Goal: Information Seeking & Learning: Find specific fact

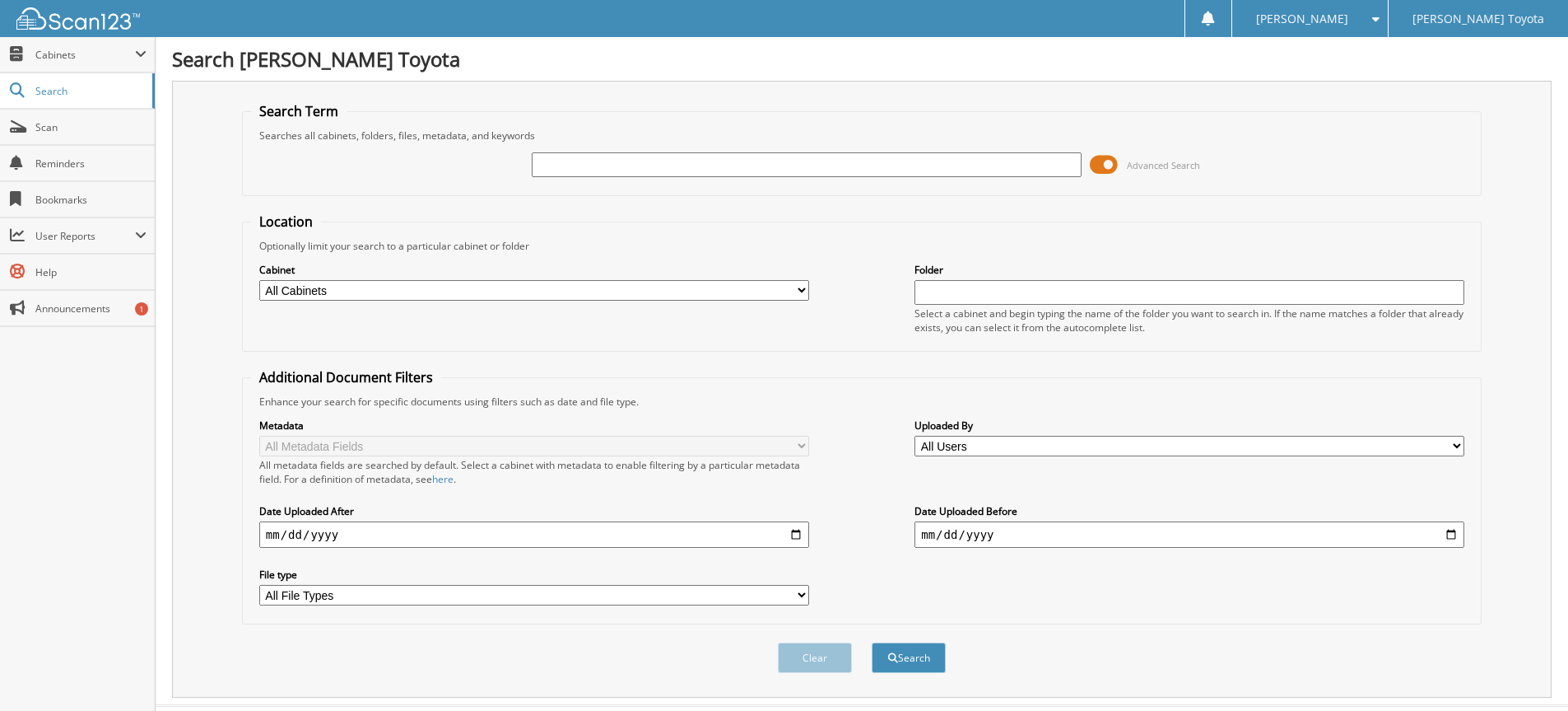
click at [742, 168] on input "text" at bounding box center [807, 165] width 550 height 25
type input "25T844A"
click at [872, 642] on button "Search" at bounding box center [908, 658] width 74 height 30
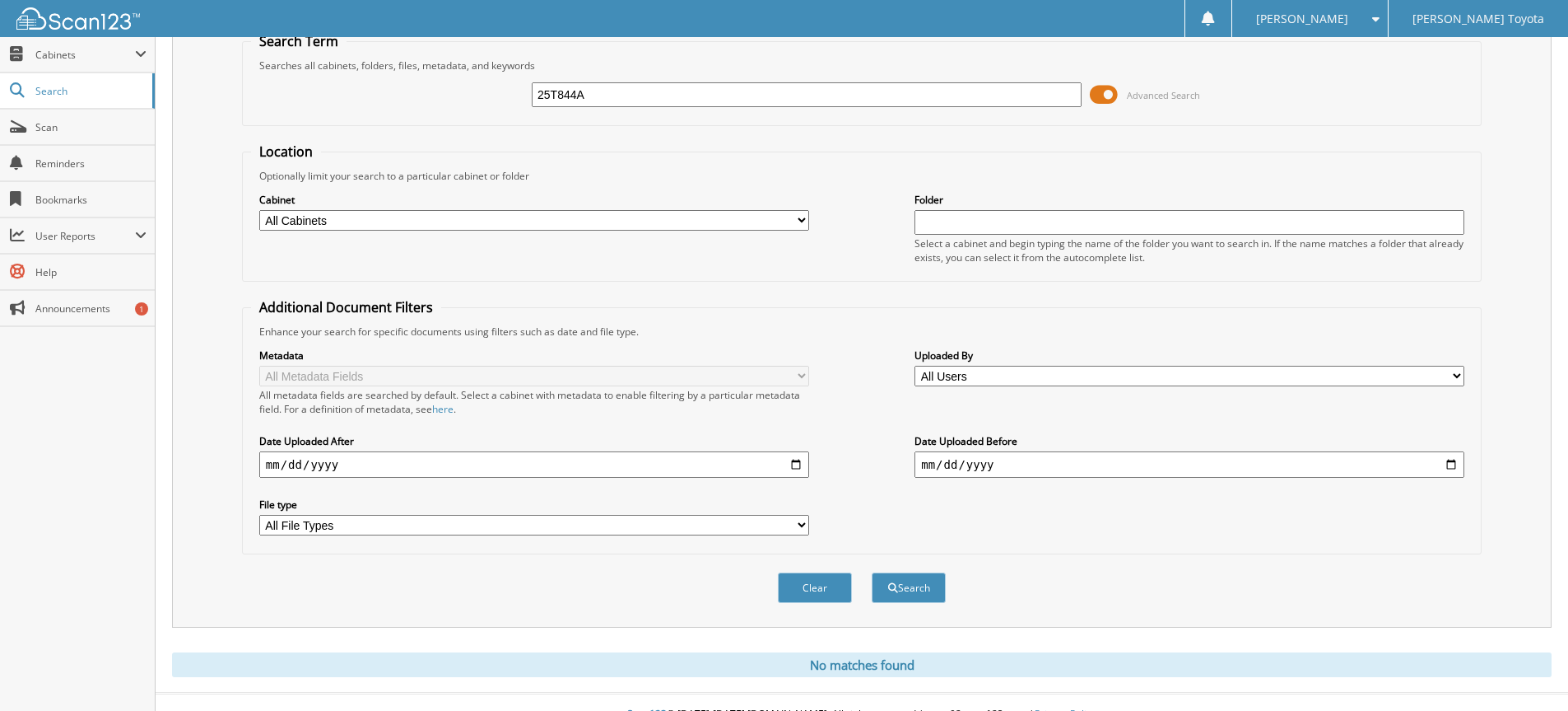
scroll to position [94, 0]
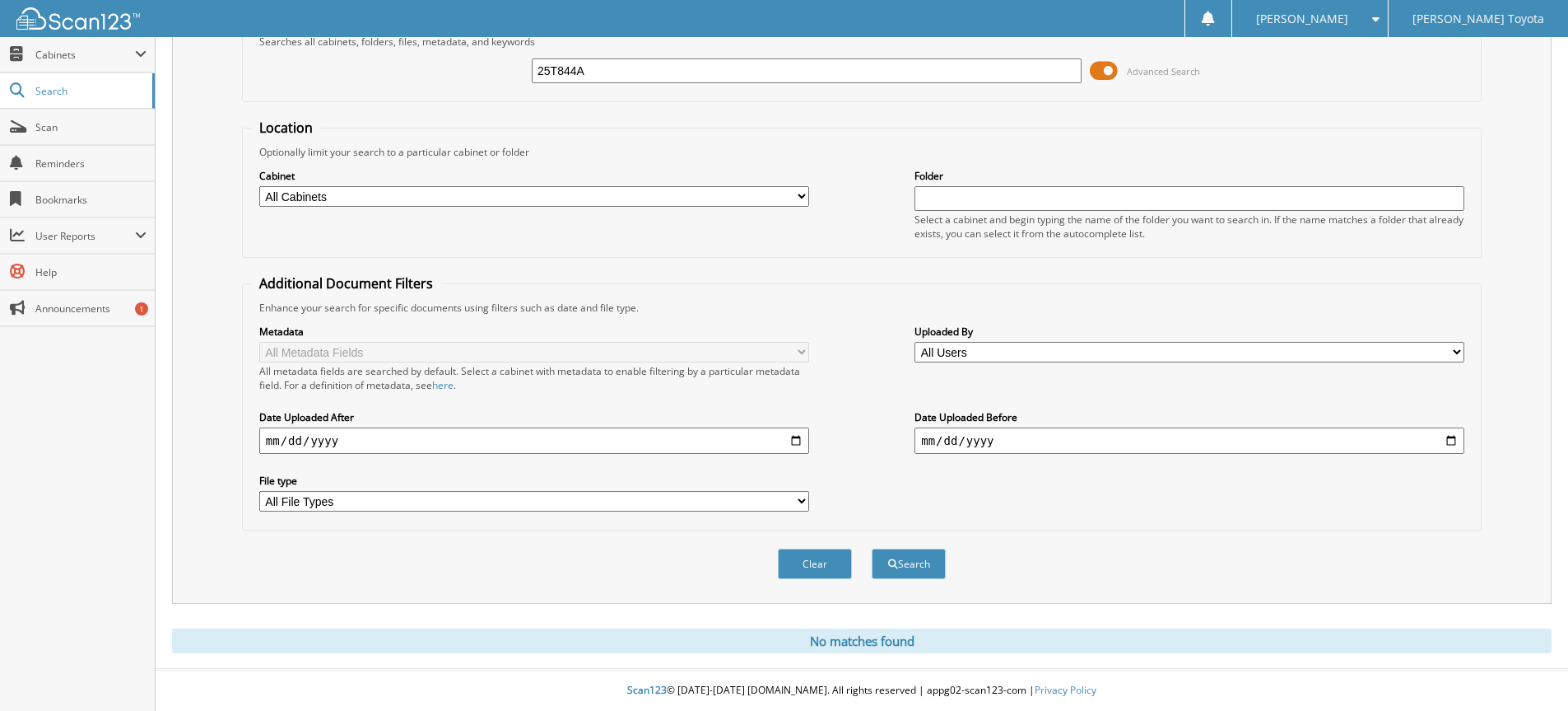
click at [872, 549] on button "Search" at bounding box center [908, 564] width 74 height 30
